Goal: Information Seeking & Learning: Learn about a topic

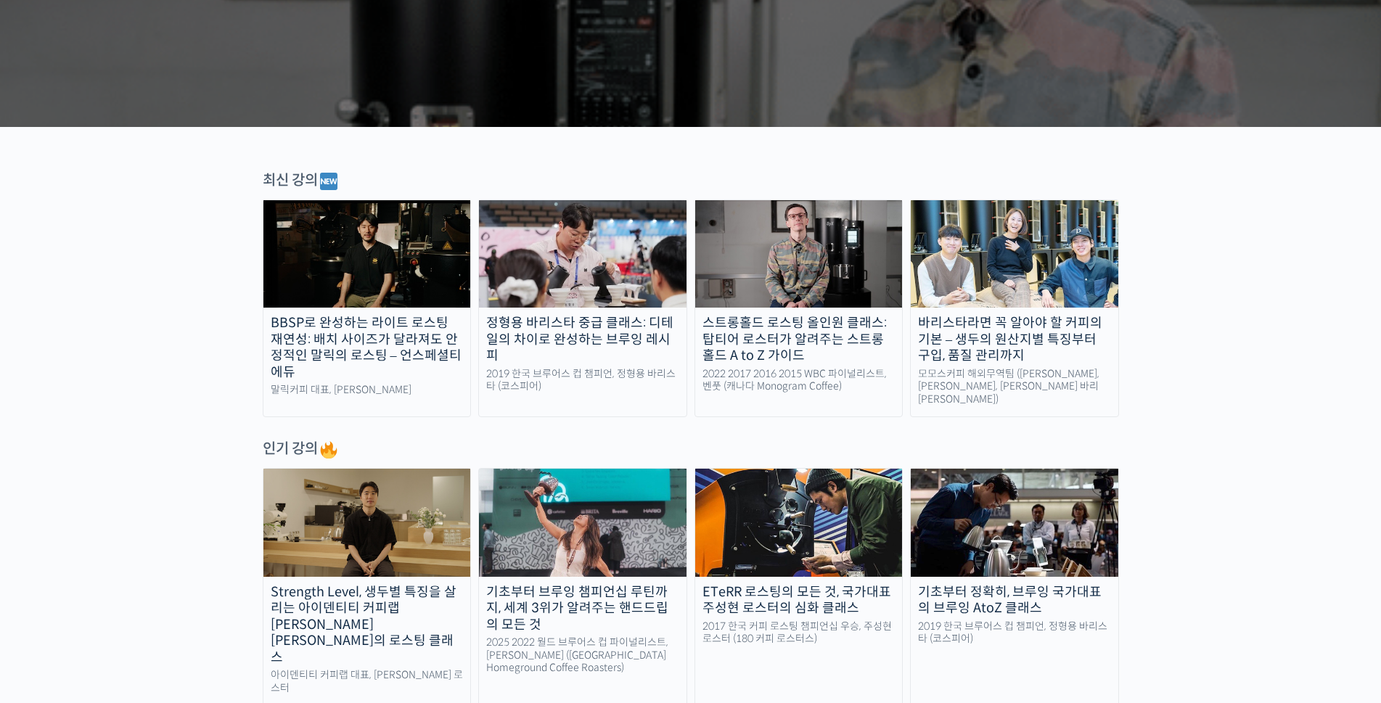
click at [590, 343] on div "정형용 바리스타 중급 클래스: 디테일의 차이로 완성하는 브루잉 레시피" at bounding box center [582, 339] width 207 height 49
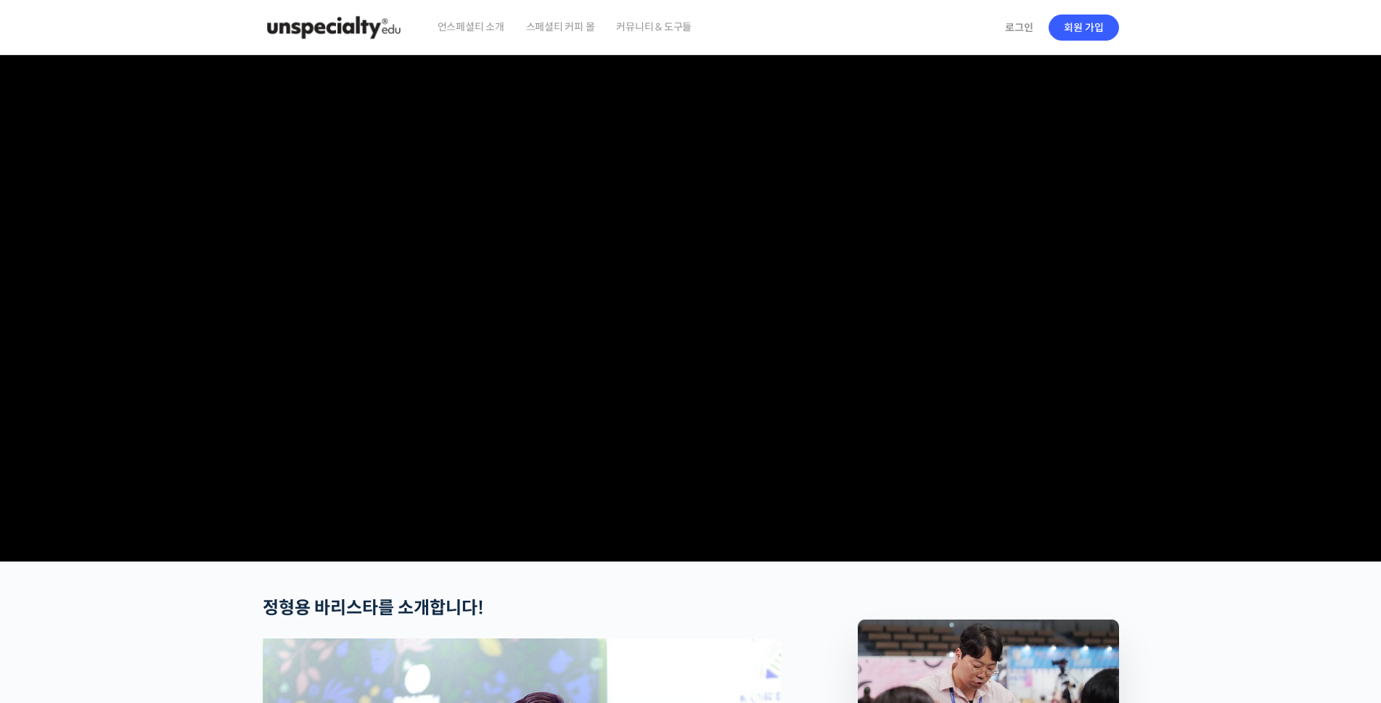
scroll to position [239, 0]
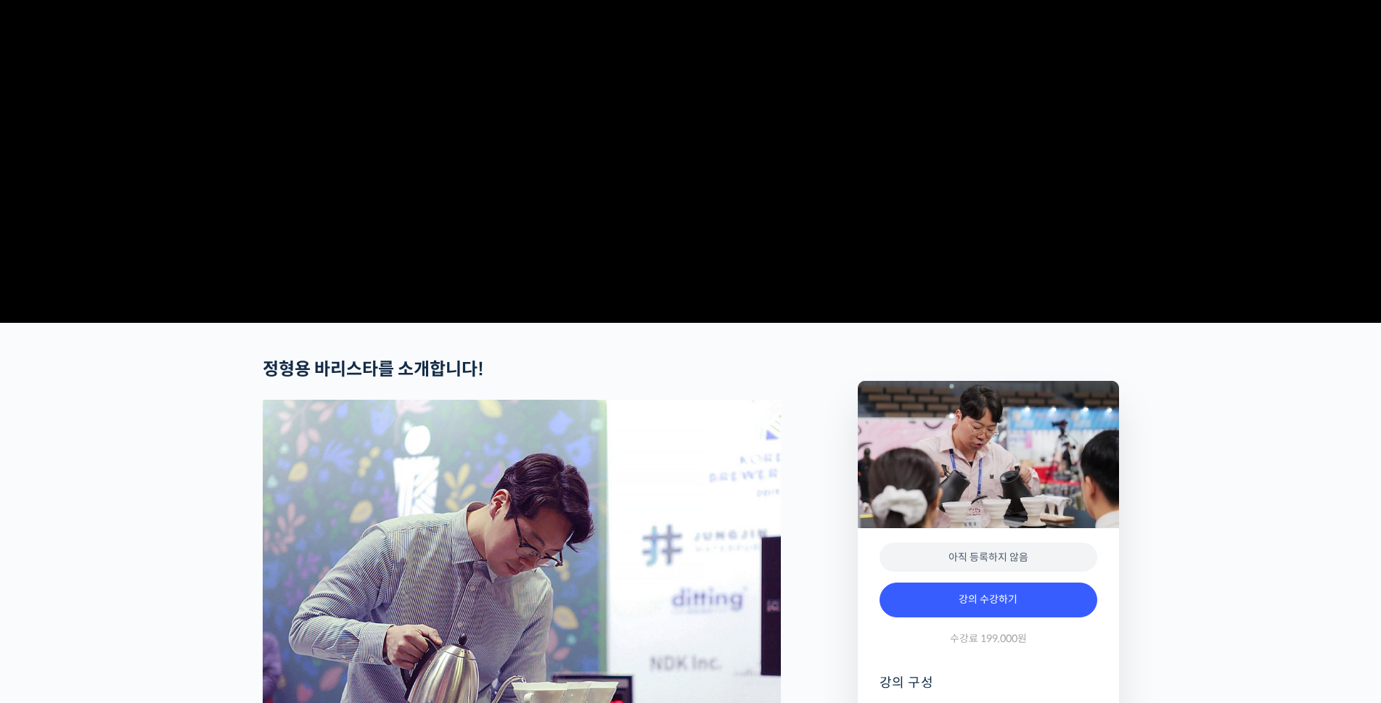
checkbox input "true"
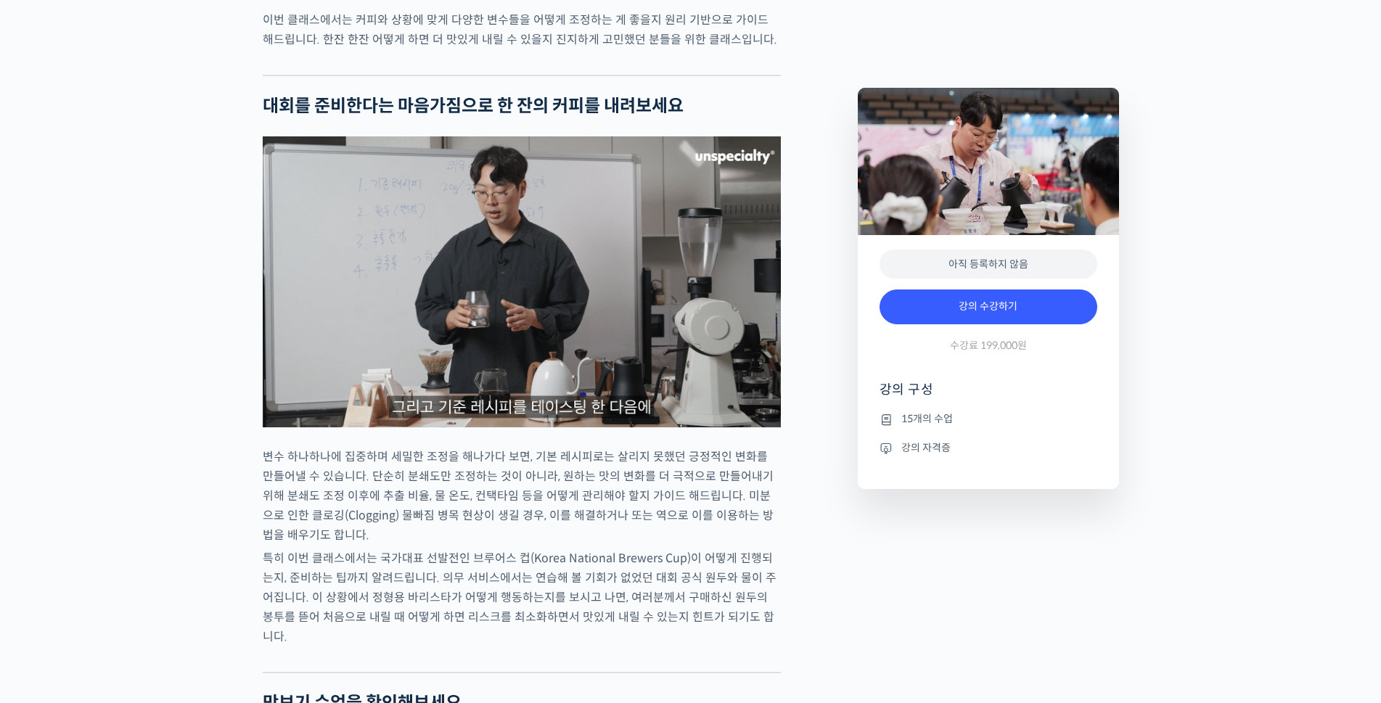
scroll to position [2176, 0]
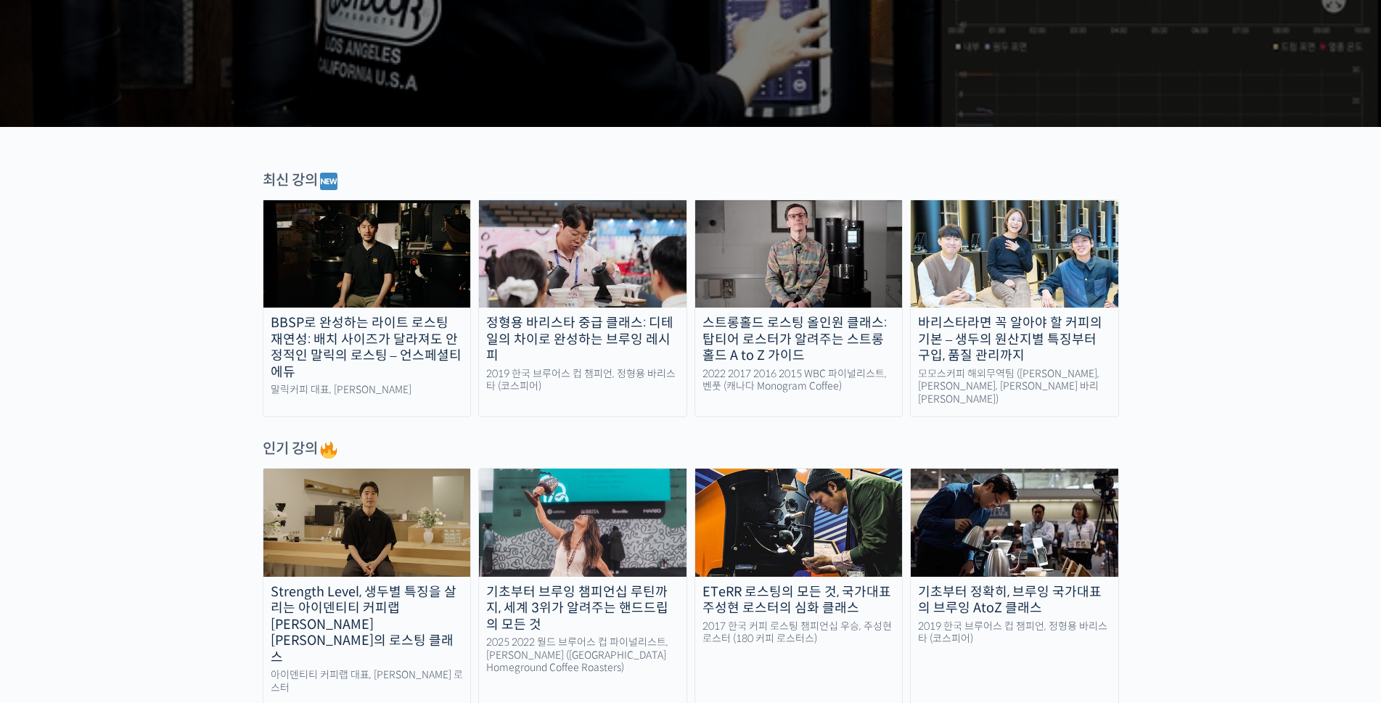
click at [425, 549] on img at bounding box center [366, 522] width 207 height 107
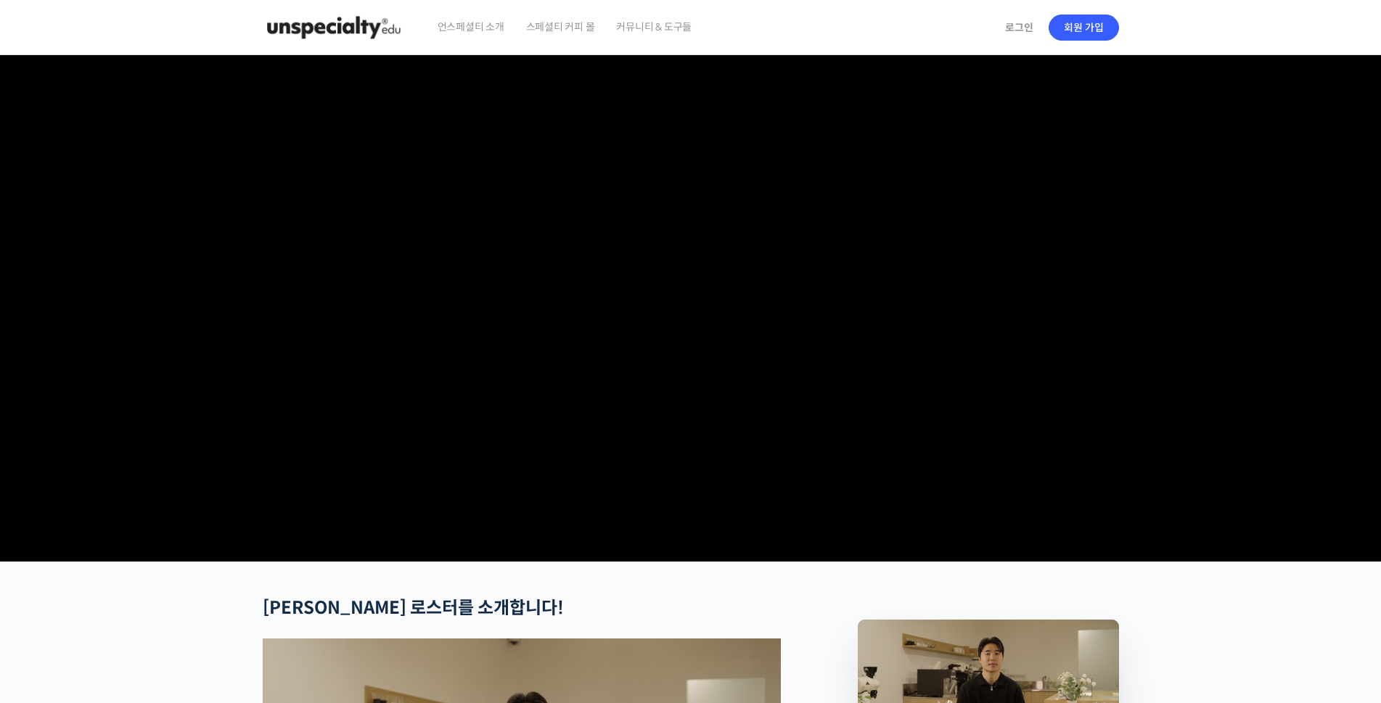
checkbox input "true"
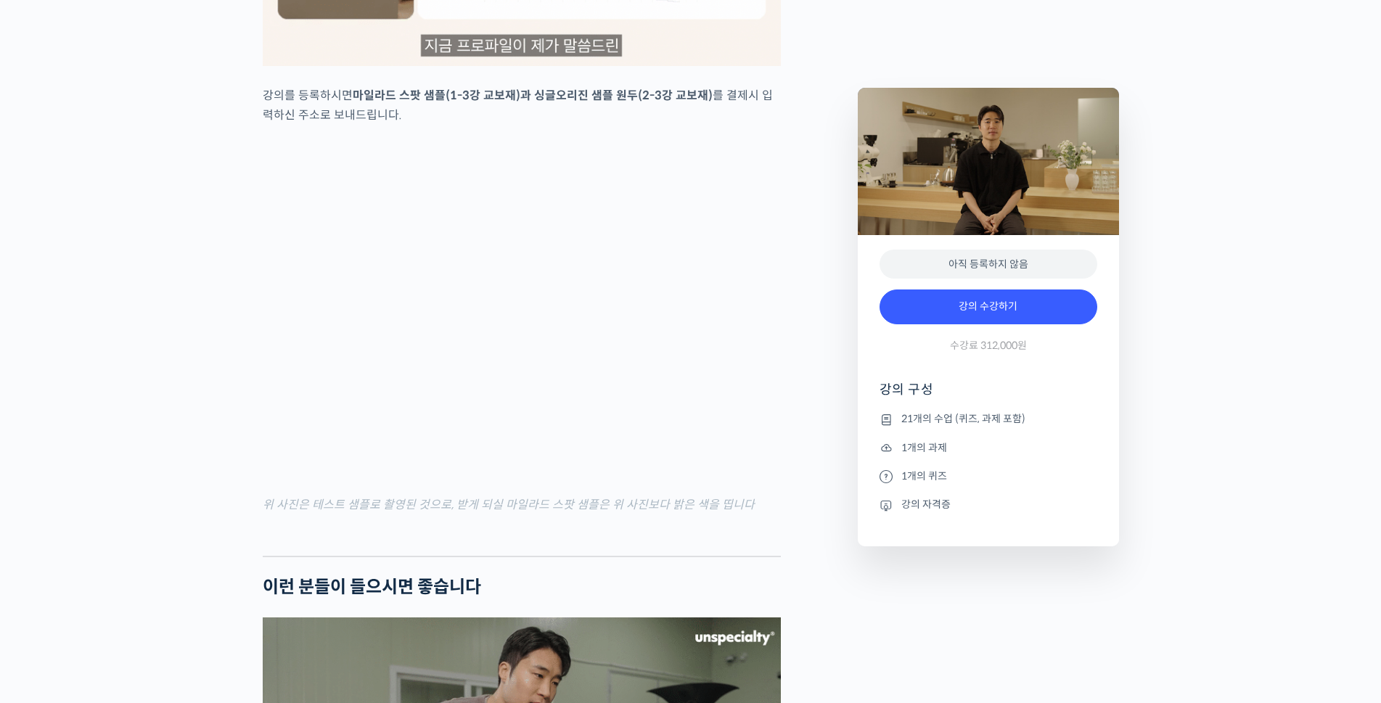
scroll to position [3337, 0]
